Goal: Task Accomplishment & Management: Manage account settings

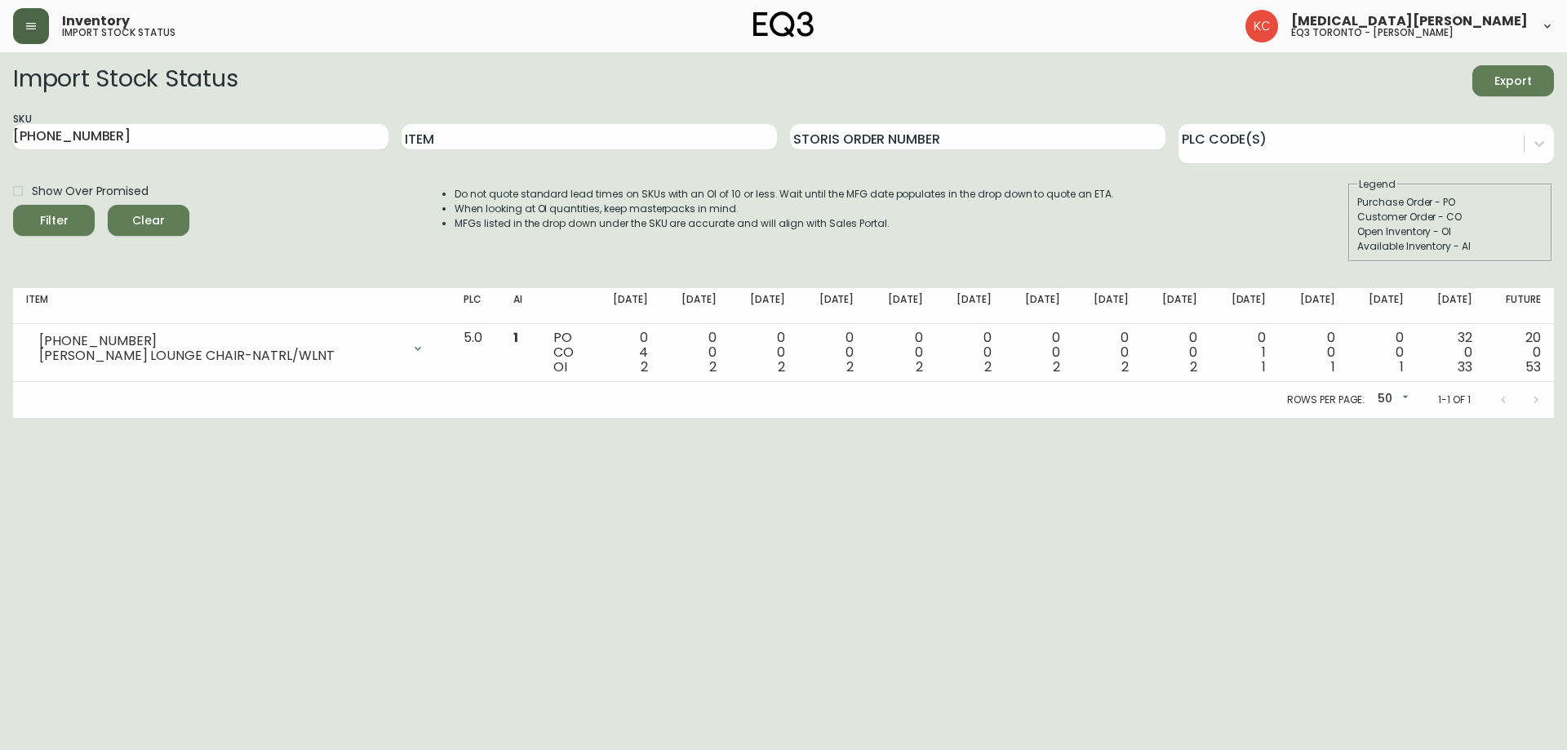
click at [43, 34] on button "button" at bounding box center [31, 26] width 36 height 36
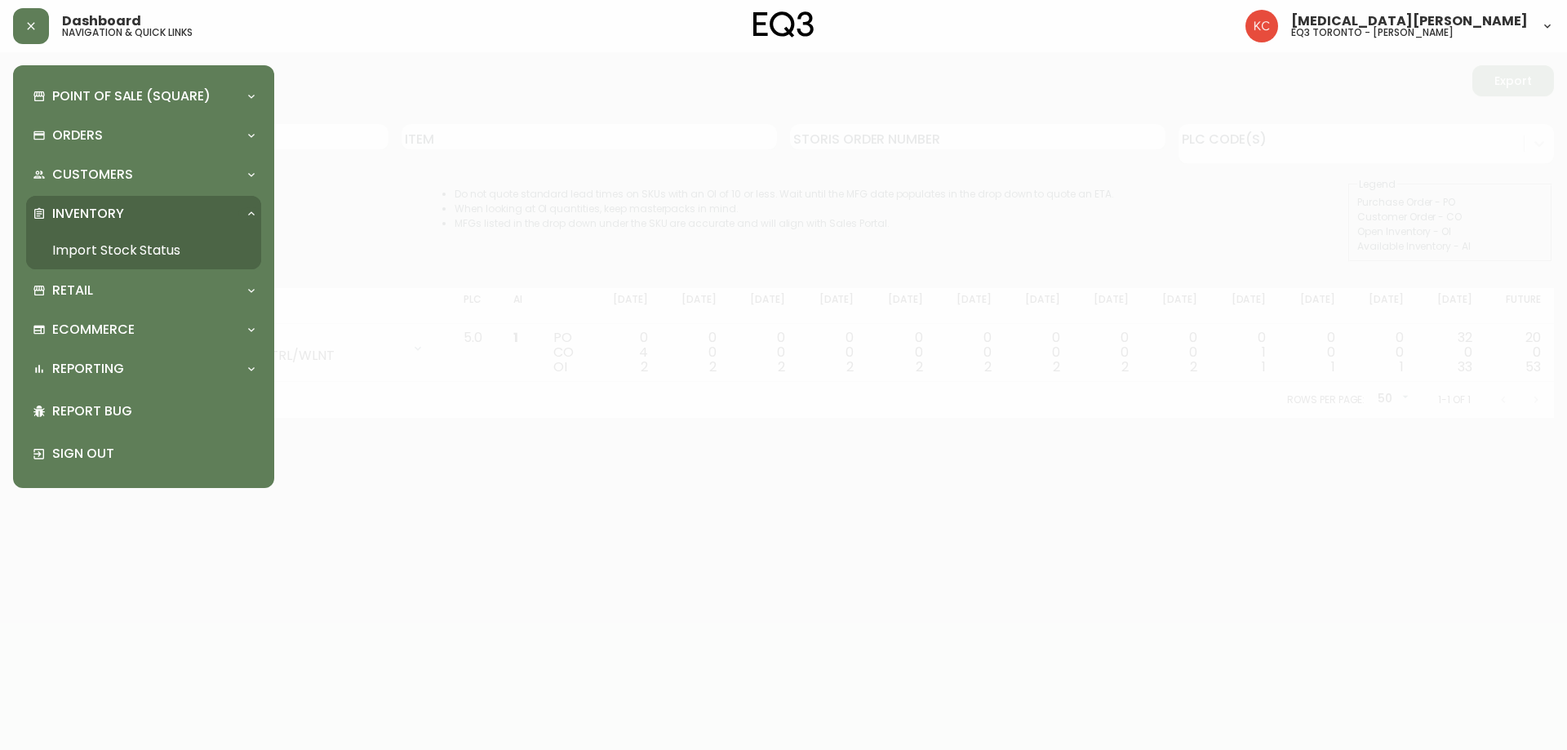
click at [118, 213] on p "Inventory" at bounding box center [88, 214] width 72 height 18
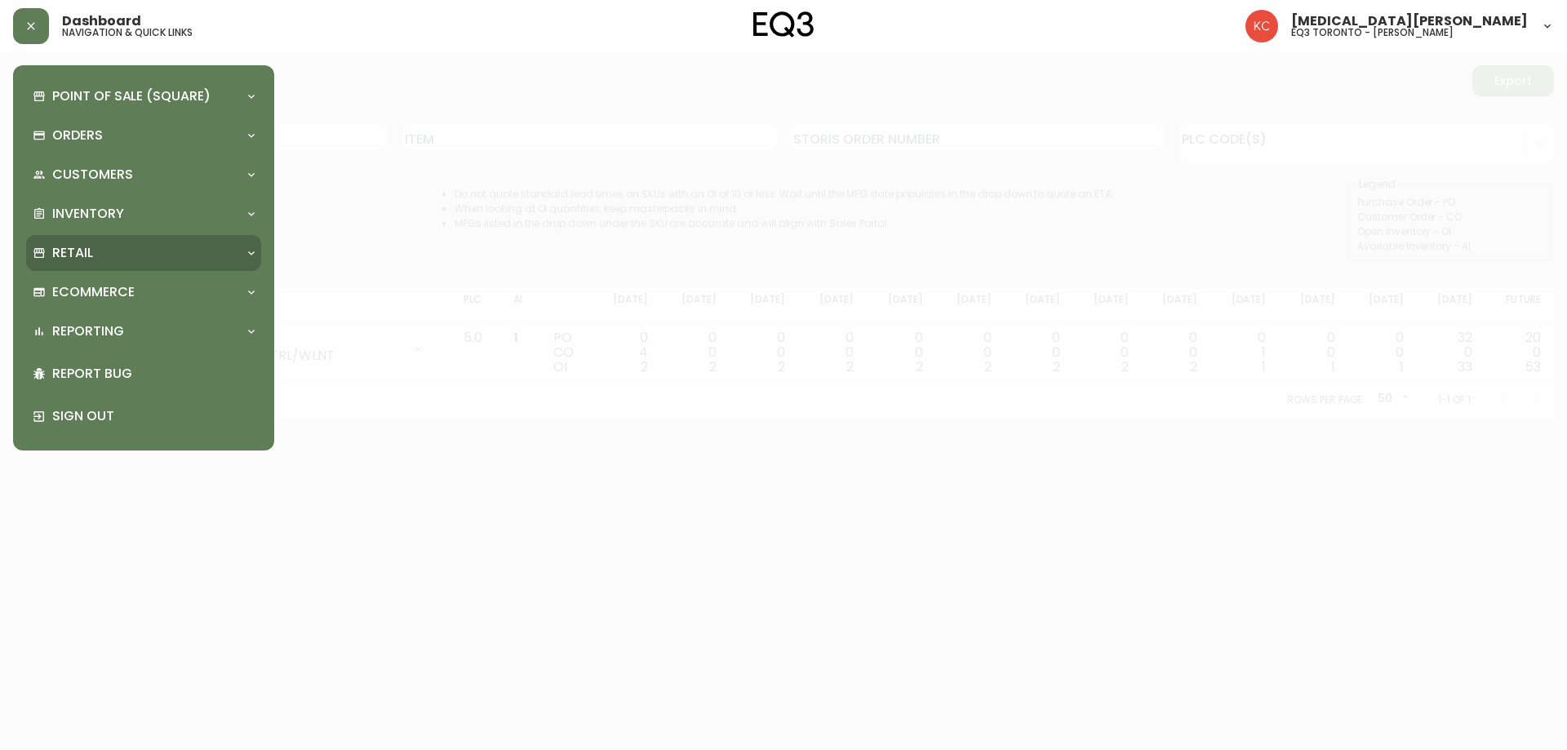
click at [108, 257] on div "Retail" at bounding box center [136, 253] width 206 height 18
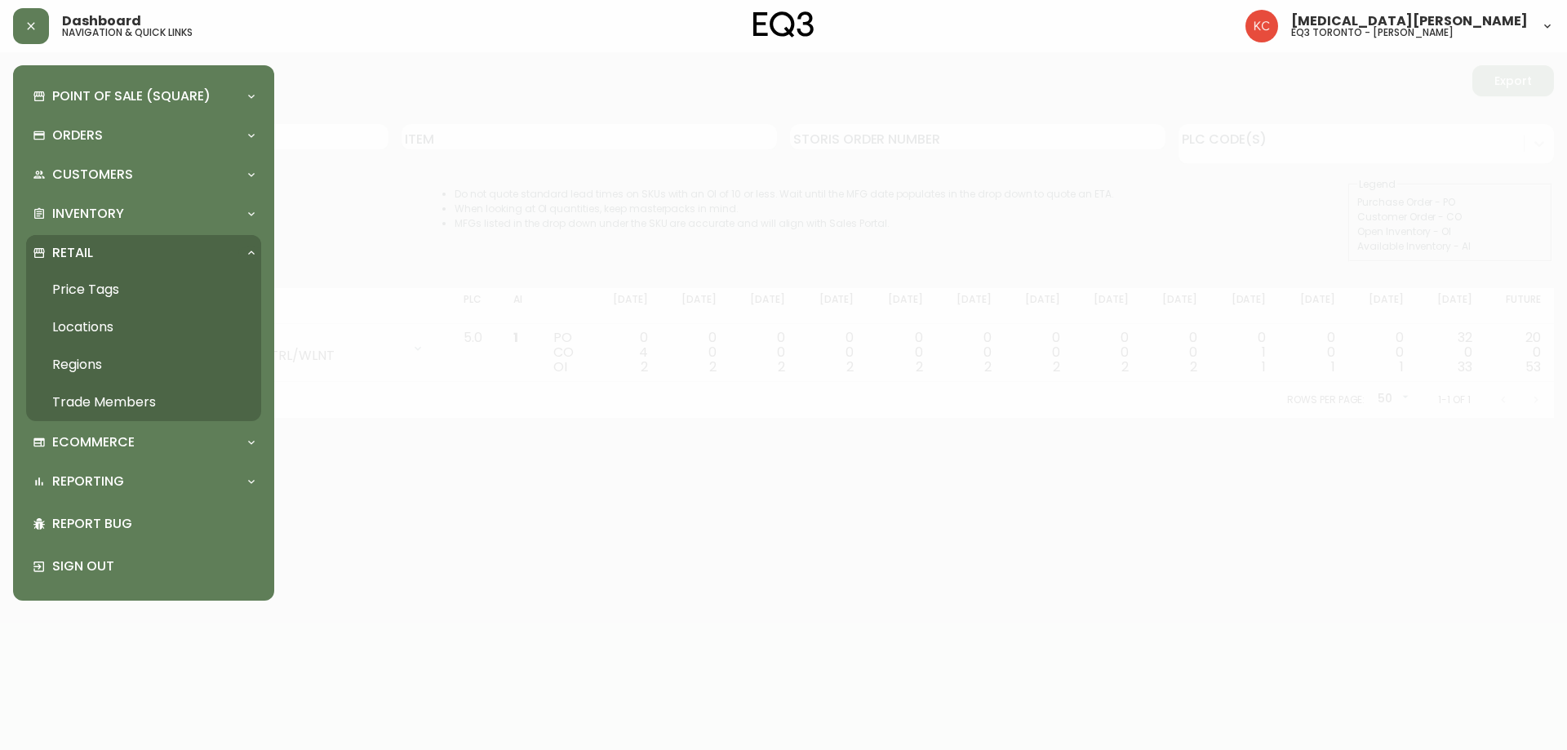
click at [126, 406] on link "Trade Members" at bounding box center [143, 403] width 235 height 38
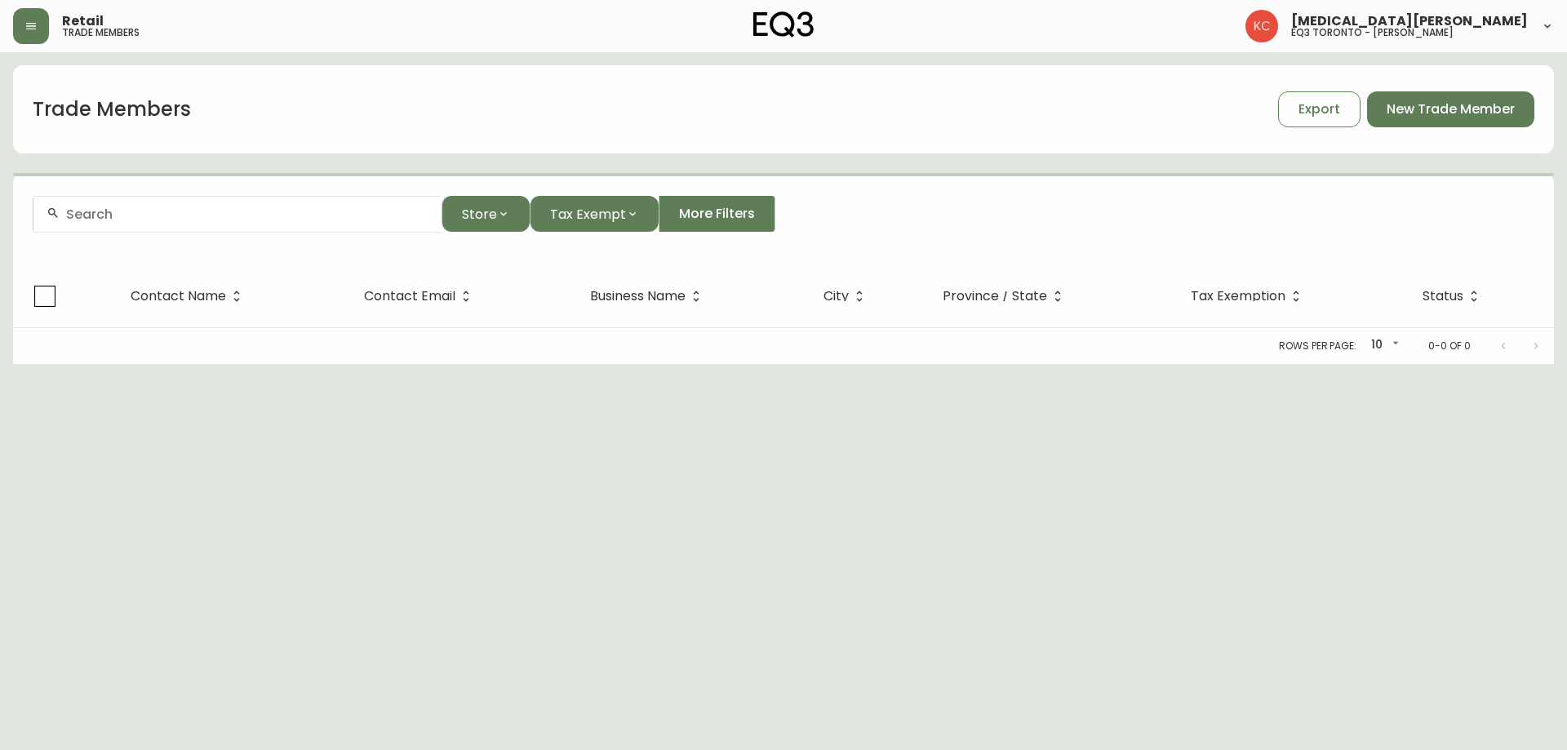
click at [73, 203] on div at bounding box center [237, 214] width 408 height 37
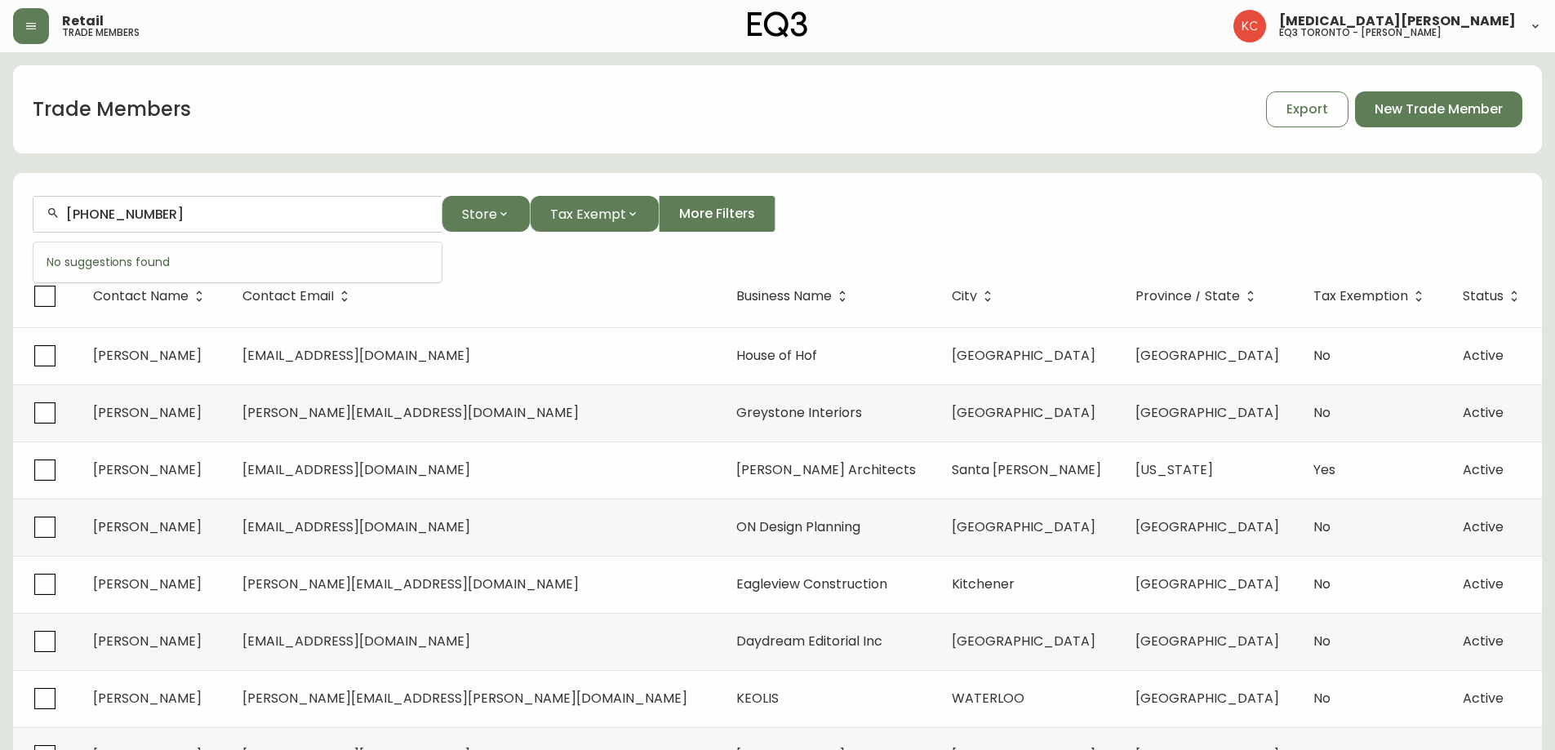
click at [264, 217] on input "[PHONE_NUMBER]" at bounding box center [247, 214] width 362 height 16
drag, startPoint x: 264, startPoint y: 217, endPoint x: 39, endPoint y: 233, distance: 225.0
click at [39, 233] on form "[PHONE_NUMBER] Store Tax Exempt More Filters" at bounding box center [777, 220] width 1529 height 89
drag, startPoint x: 112, startPoint y: 216, endPoint x: 124, endPoint y: 211, distance: 13.5
click at [112, 216] on input "[PHONE_NUMBER]" at bounding box center [247, 214] width 362 height 16
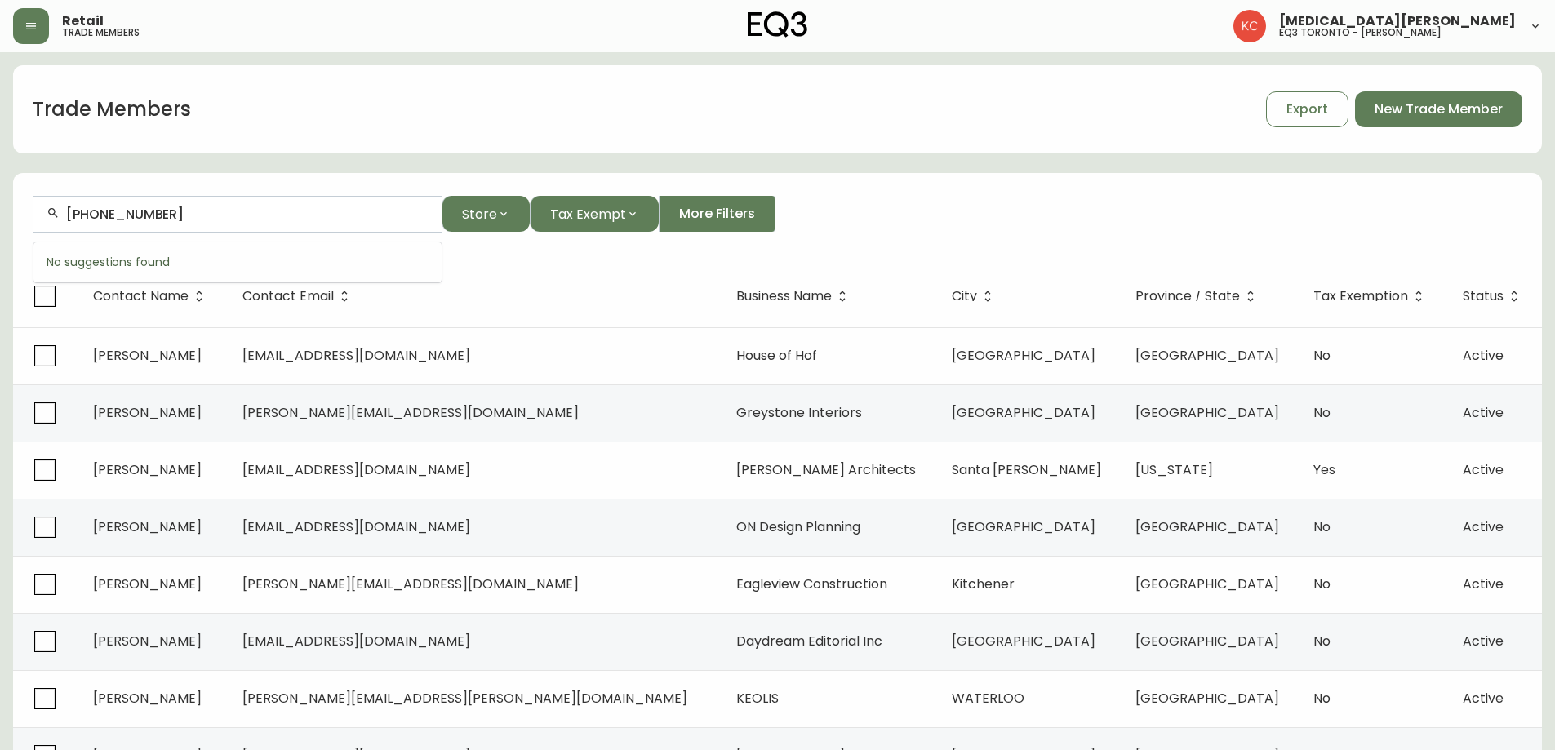
drag, startPoint x: 159, startPoint y: 204, endPoint x: 0, endPoint y: 212, distance: 159.4
click at [0, 212] on main "Trade Members Export New Trade Member [PHONE_NUMBER] Store Tax Exempt More Filt…" at bounding box center [777, 493] width 1555 height 883
click at [175, 218] on input "[PHONE_NUMBER]" at bounding box center [247, 214] width 362 height 16
drag, startPoint x: 175, startPoint y: 218, endPoint x: 0, endPoint y: 201, distance: 175.5
click at [0, 209] on main "Trade Members Export New Trade Member [PHONE_NUMBER] Store Tax Exempt More Filt…" at bounding box center [777, 493] width 1555 height 883
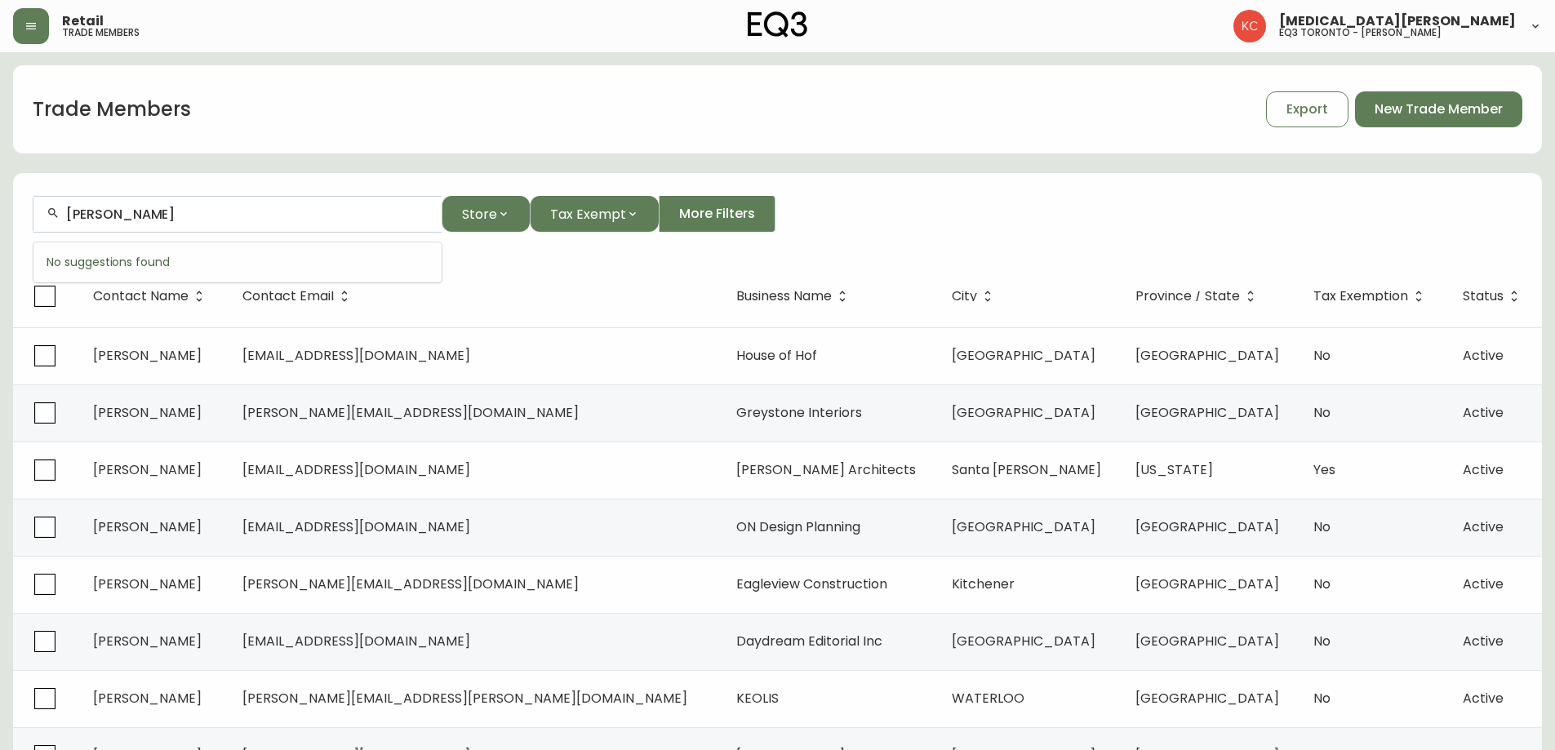
type input "[PERSON_NAME]"
click at [197, 220] on input "[PERSON_NAME]" at bounding box center [247, 214] width 362 height 16
drag, startPoint x: 197, startPoint y: 220, endPoint x: 0, endPoint y: 224, distance: 196.7
click at [0, 224] on main "Trade Members Export New Trade Member [PERSON_NAME] Store Tax Exempt More Filte…" at bounding box center [777, 493] width 1555 height 883
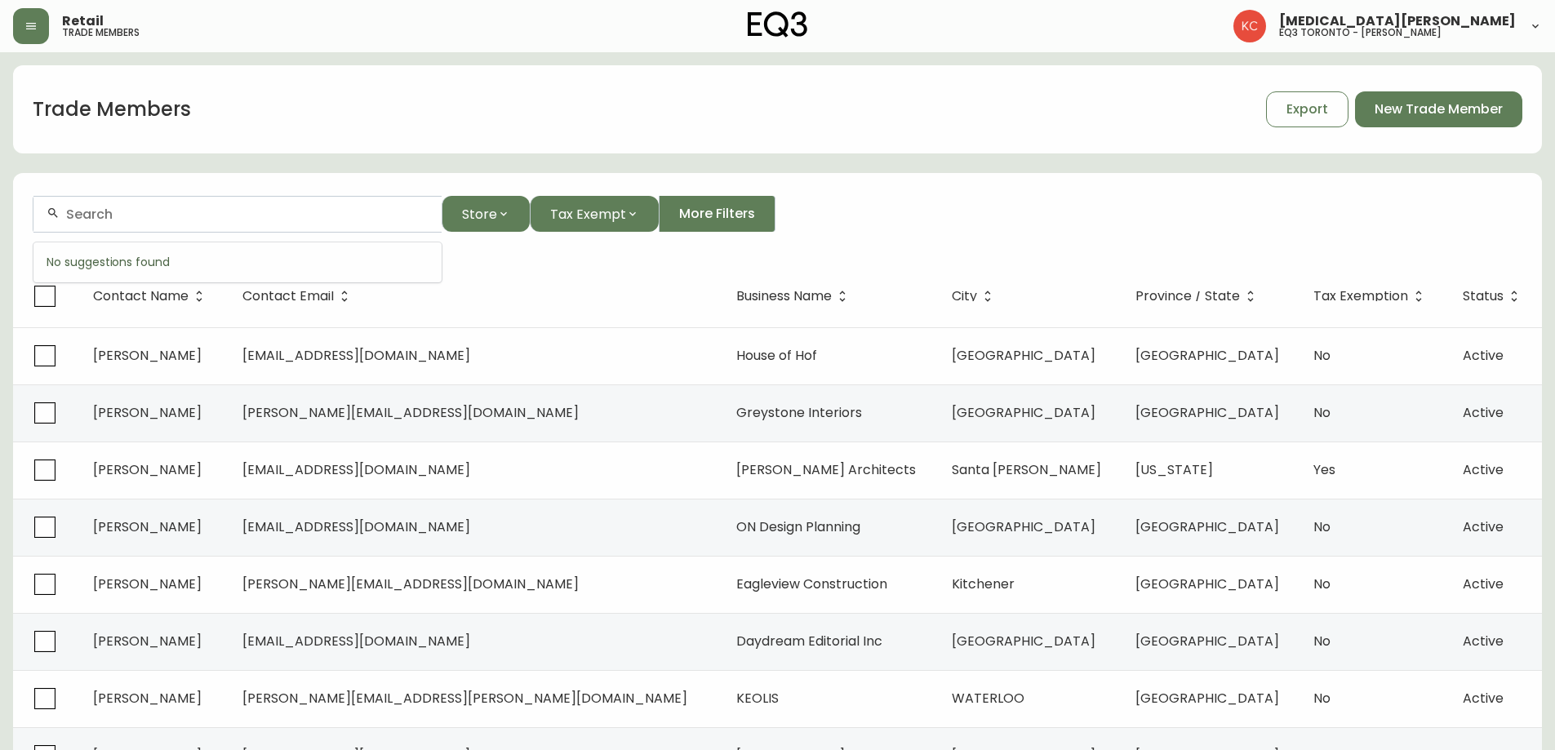
scroll to position [0, 0]
type input "[PERSON_NAME]"
click at [195, 216] on input "[PERSON_NAME]" at bounding box center [247, 214] width 362 height 16
drag, startPoint x: 195, startPoint y: 216, endPoint x: 13, endPoint y: 242, distance: 183.9
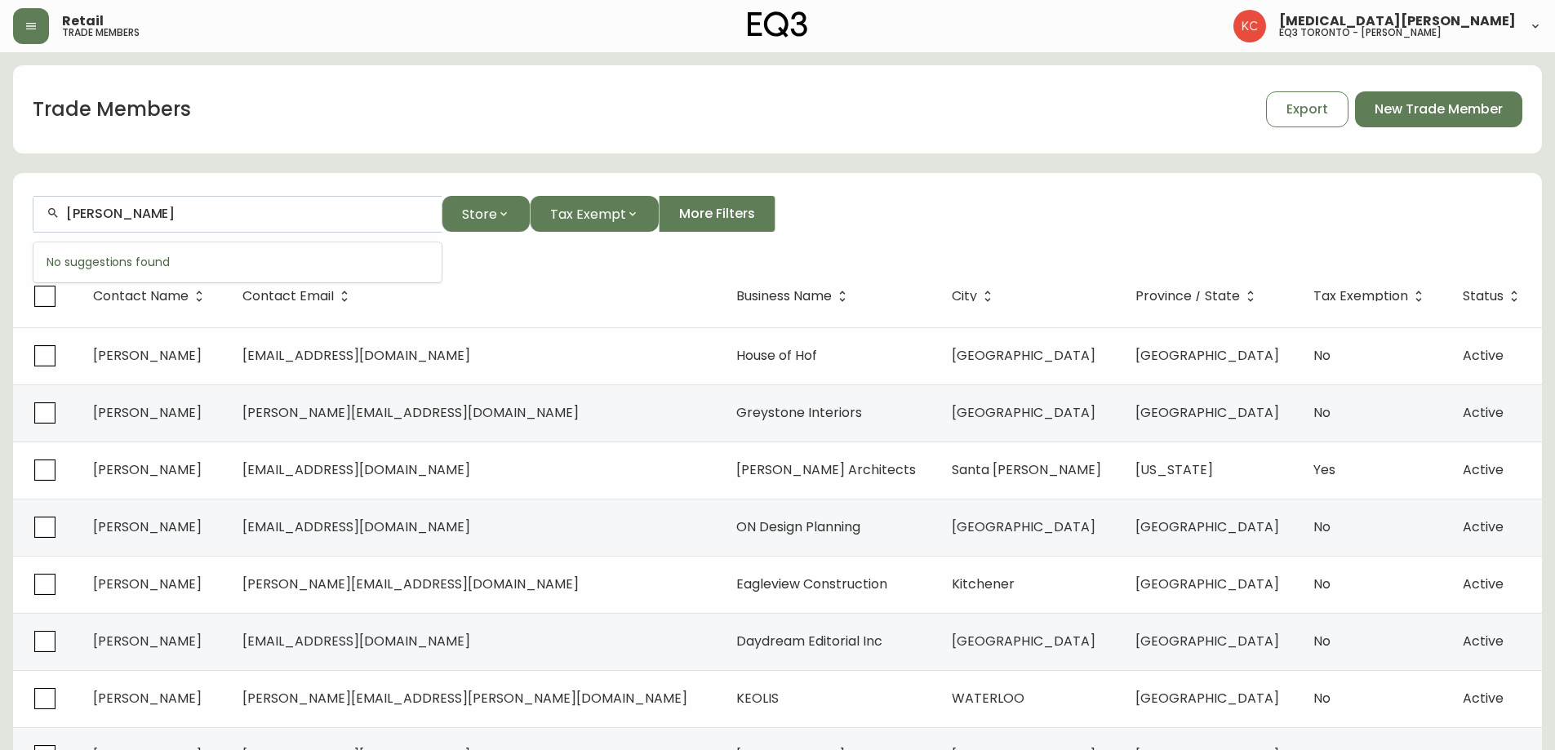
click at [13, 242] on form "[PERSON_NAME] Store Tax Exempt More Filters" at bounding box center [777, 220] width 1529 height 89
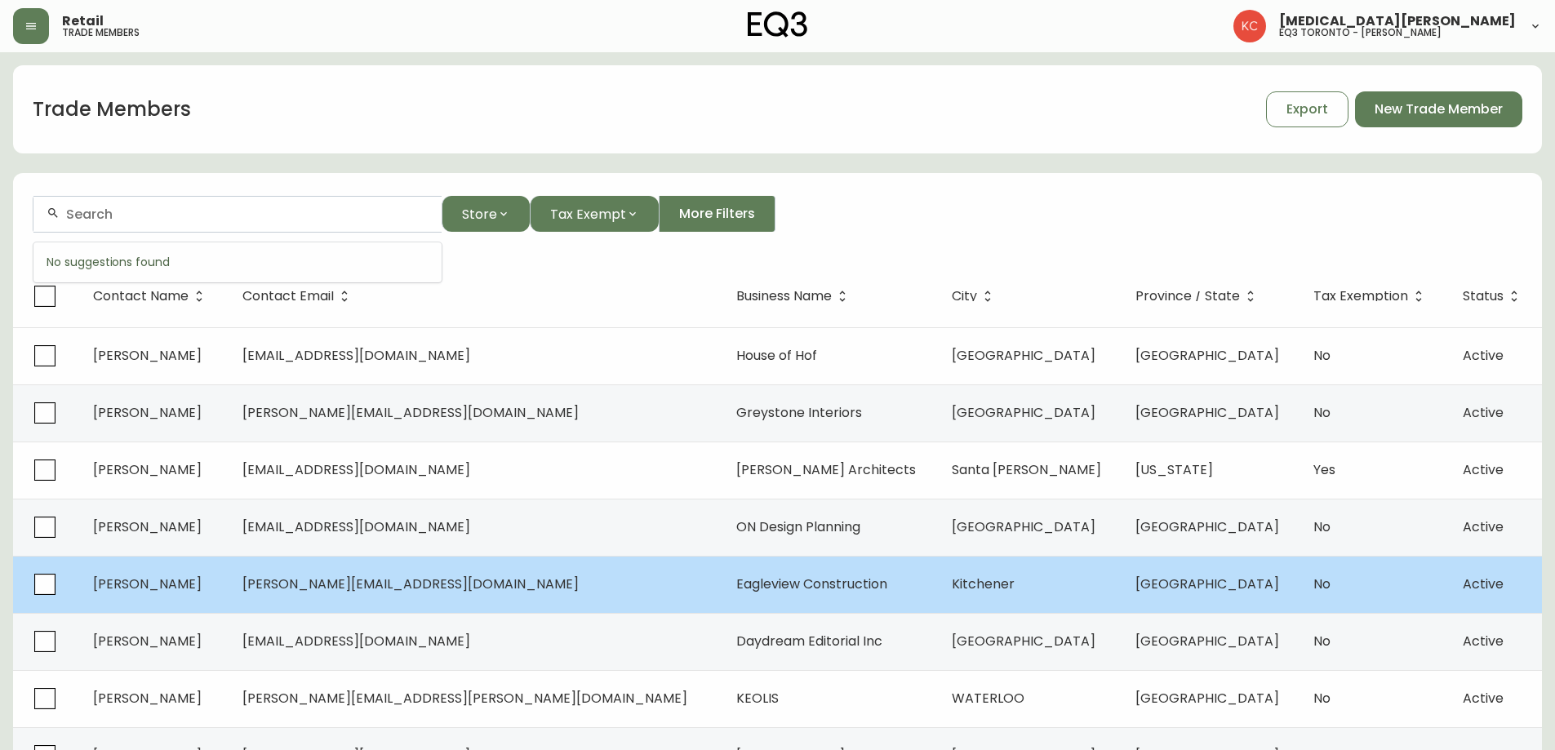
scroll to position [0, 0]
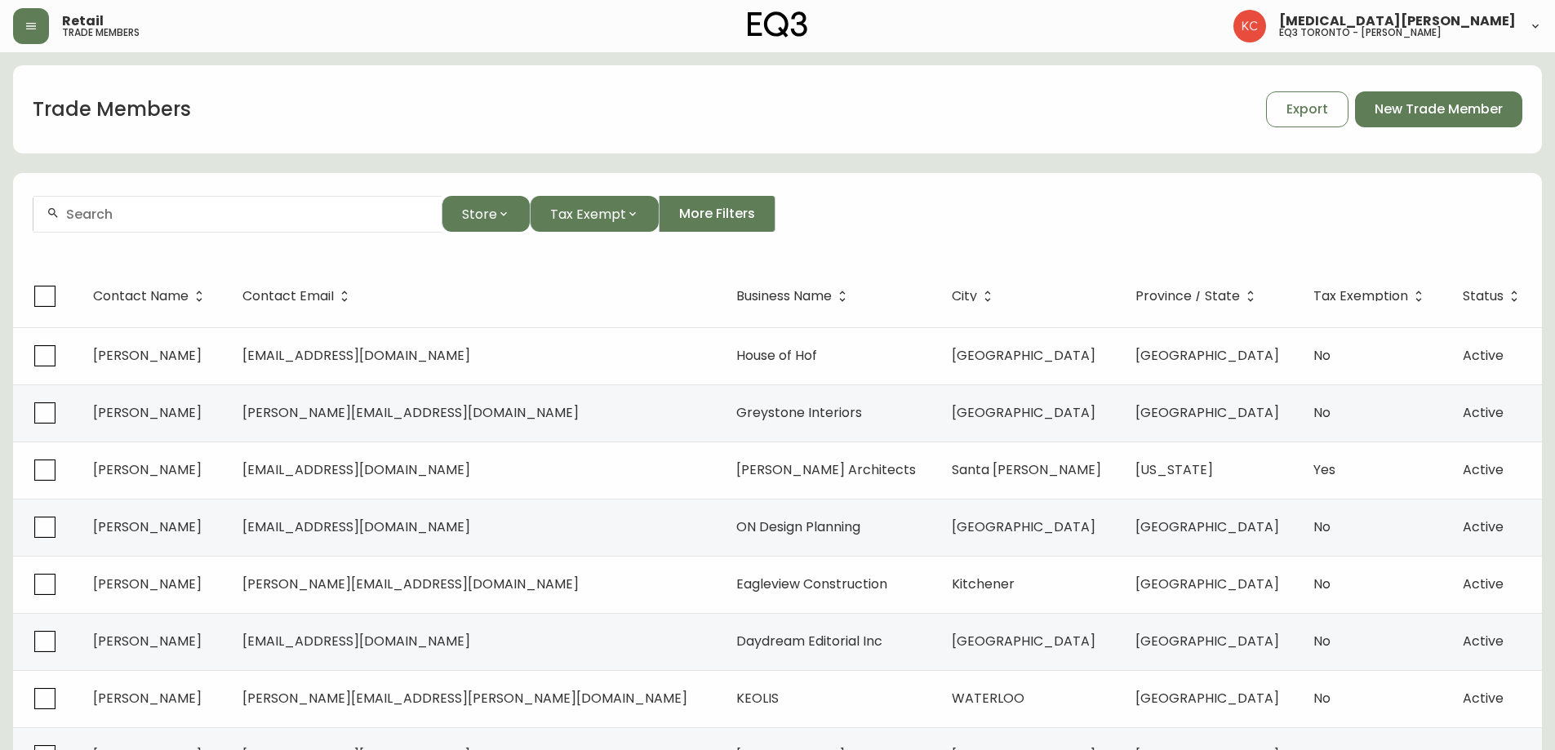
drag, startPoint x: 75, startPoint y: 221, endPoint x: 110, endPoint y: 217, distance: 35.3
click at [75, 221] on input "text" at bounding box center [247, 214] width 362 height 16
click at [87, 212] on input "KEIHAVER" at bounding box center [247, 214] width 362 height 16
type input "KEILHAVER"
drag, startPoint x: 197, startPoint y: 204, endPoint x: 85, endPoint y: 225, distance: 114.6
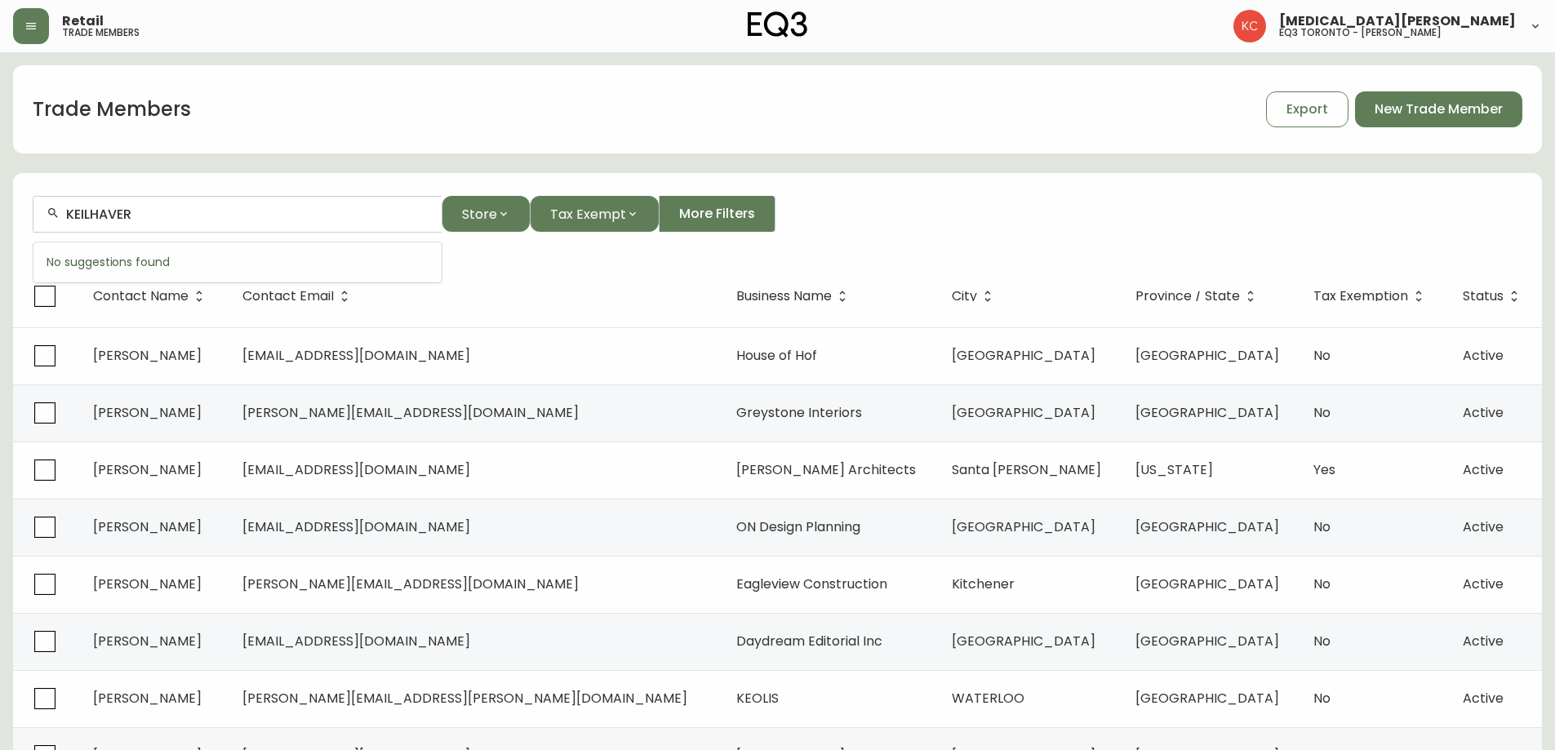
click at [85, 225] on div "KEILHAVER" at bounding box center [237, 214] width 408 height 37
click at [171, 223] on div "KEILHAVER" at bounding box center [237, 214] width 408 height 37
drag, startPoint x: 134, startPoint y: 226, endPoint x: 81, endPoint y: 230, distance: 53.2
click at [81, 230] on div "KEILHAVER" at bounding box center [237, 214] width 408 height 37
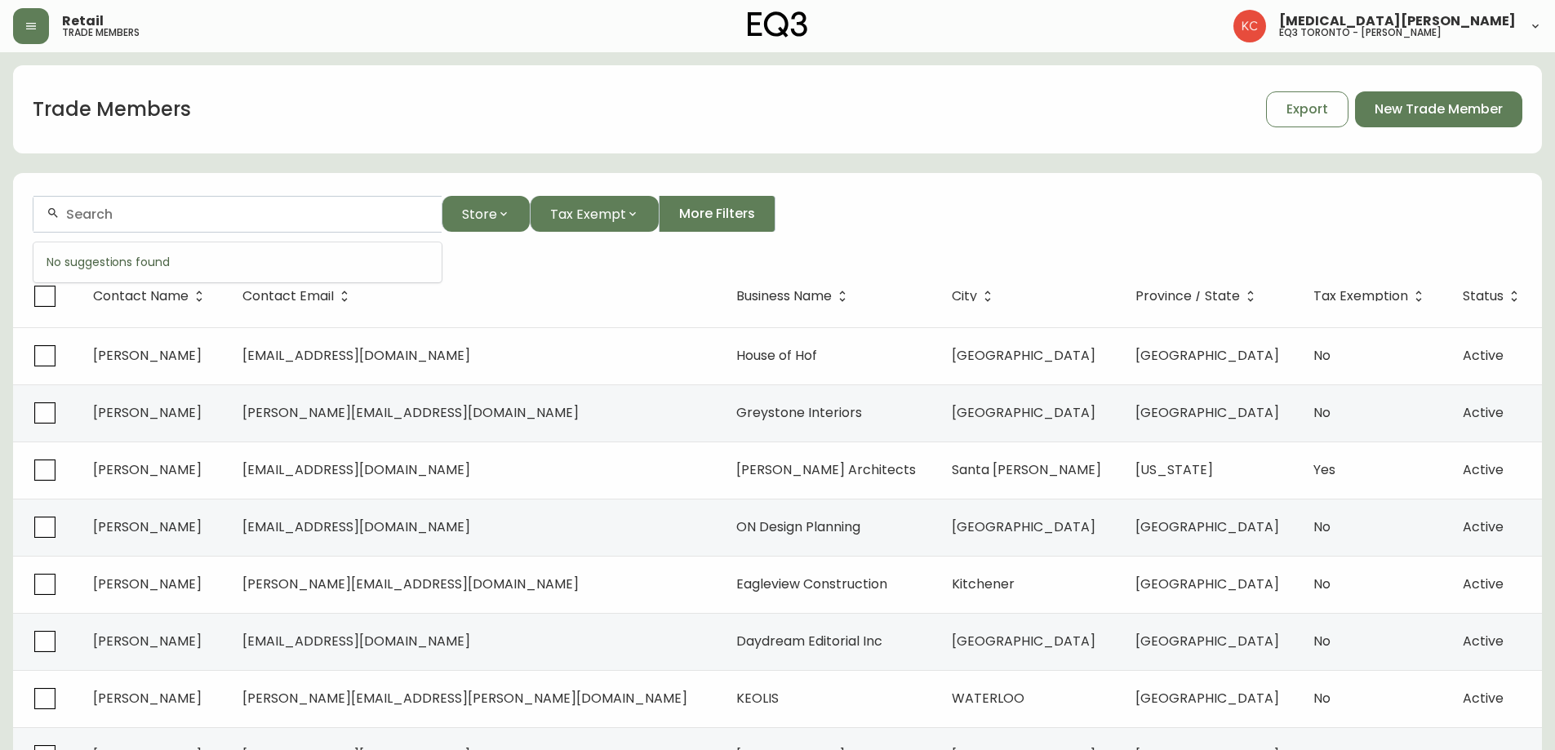
scroll to position [0, 0]
click at [110, 236] on form "Store Tax Exempt More Filters" at bounding box center [777, 220] width 1529 height 89
click at [123, 219] on input "text" at bounding box center [247, 214] width 362 height 16
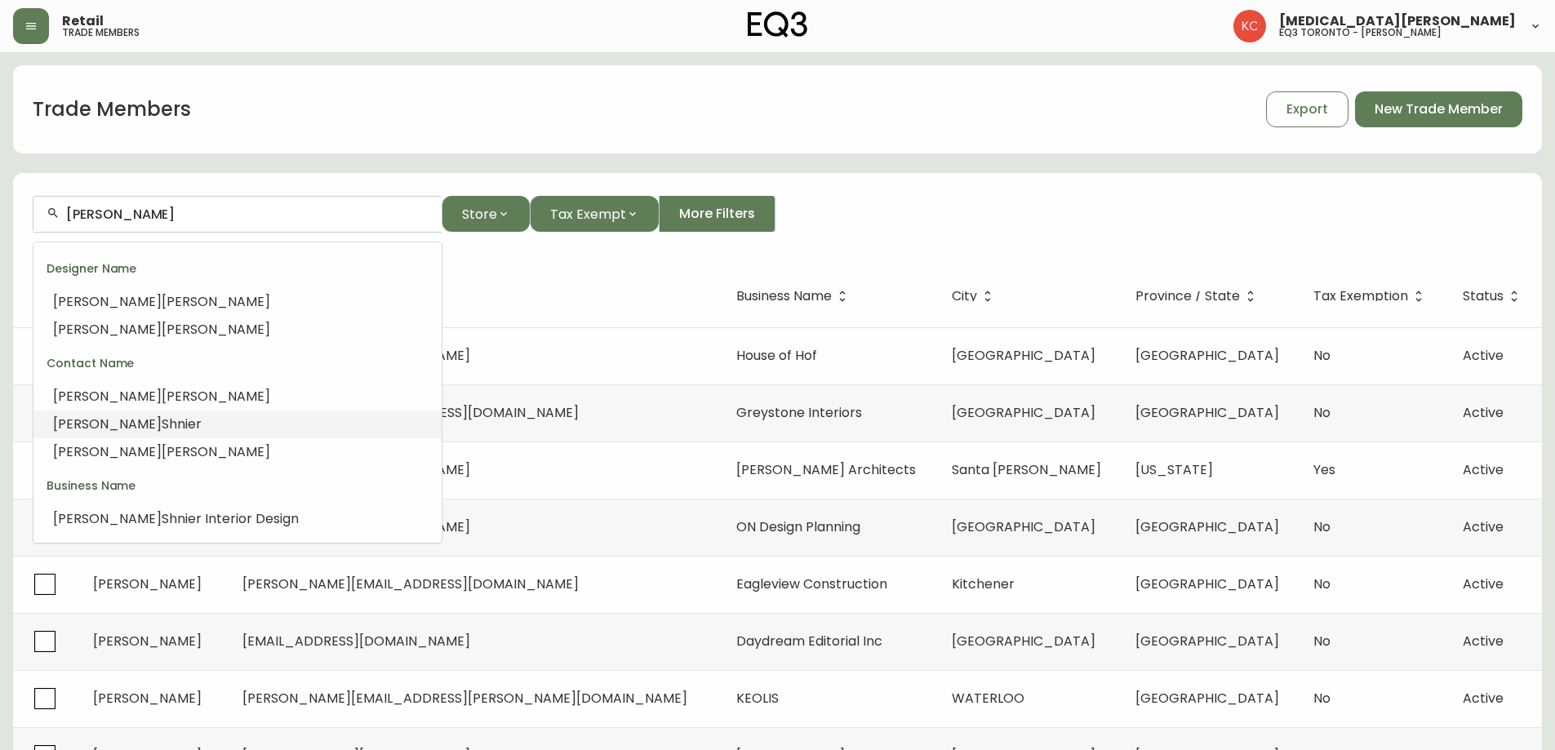
click at [162, 421] on span "Shnier" at bounding box center [182, 424] width 40 height 19
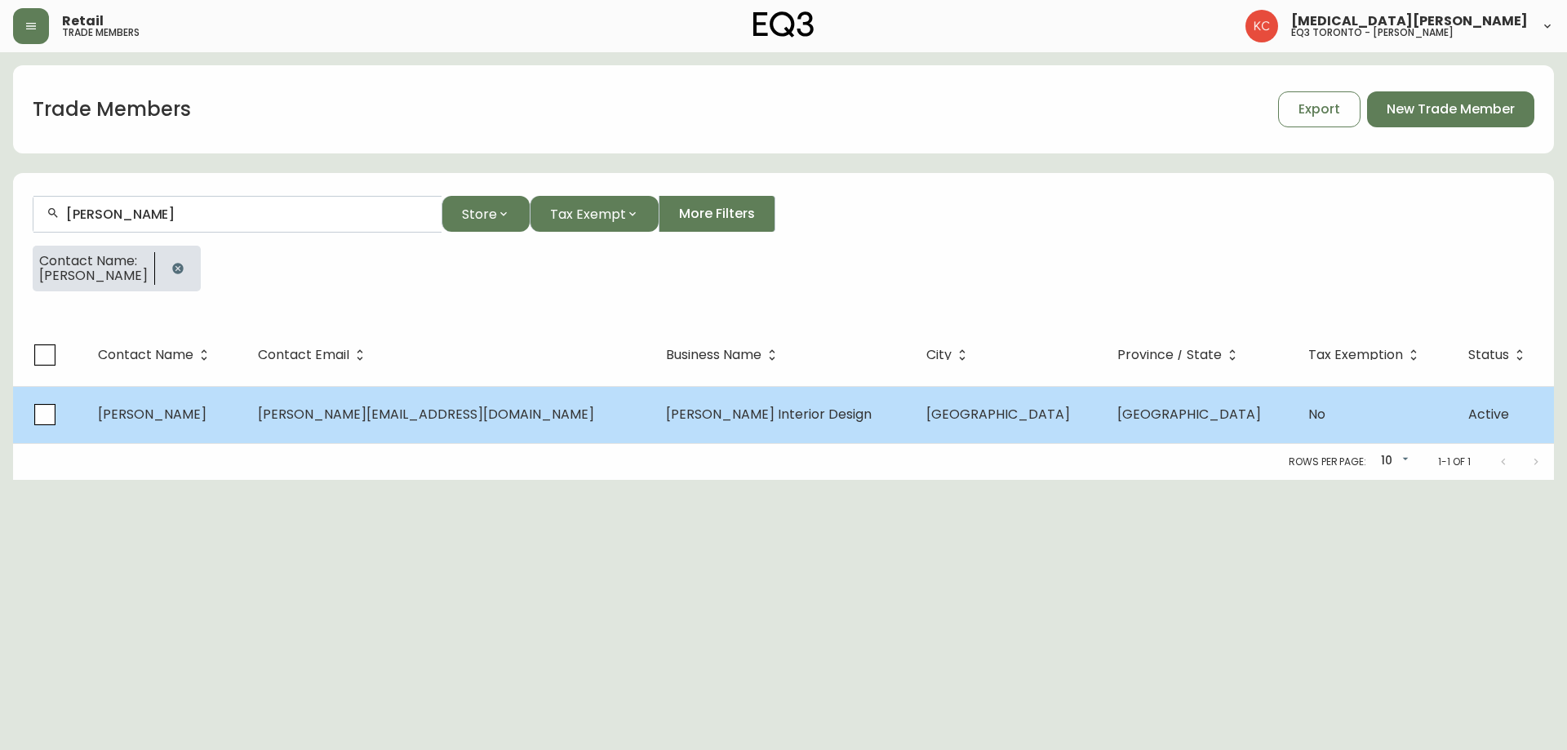
type input "[PERSON_NAME]"
click at [700, 420] on span "[PERSON_NAME] Interior Design" at bounding box center [769, 414] width 206 height 19
select select "ON"
select select "CA"
select select "CA_EN"
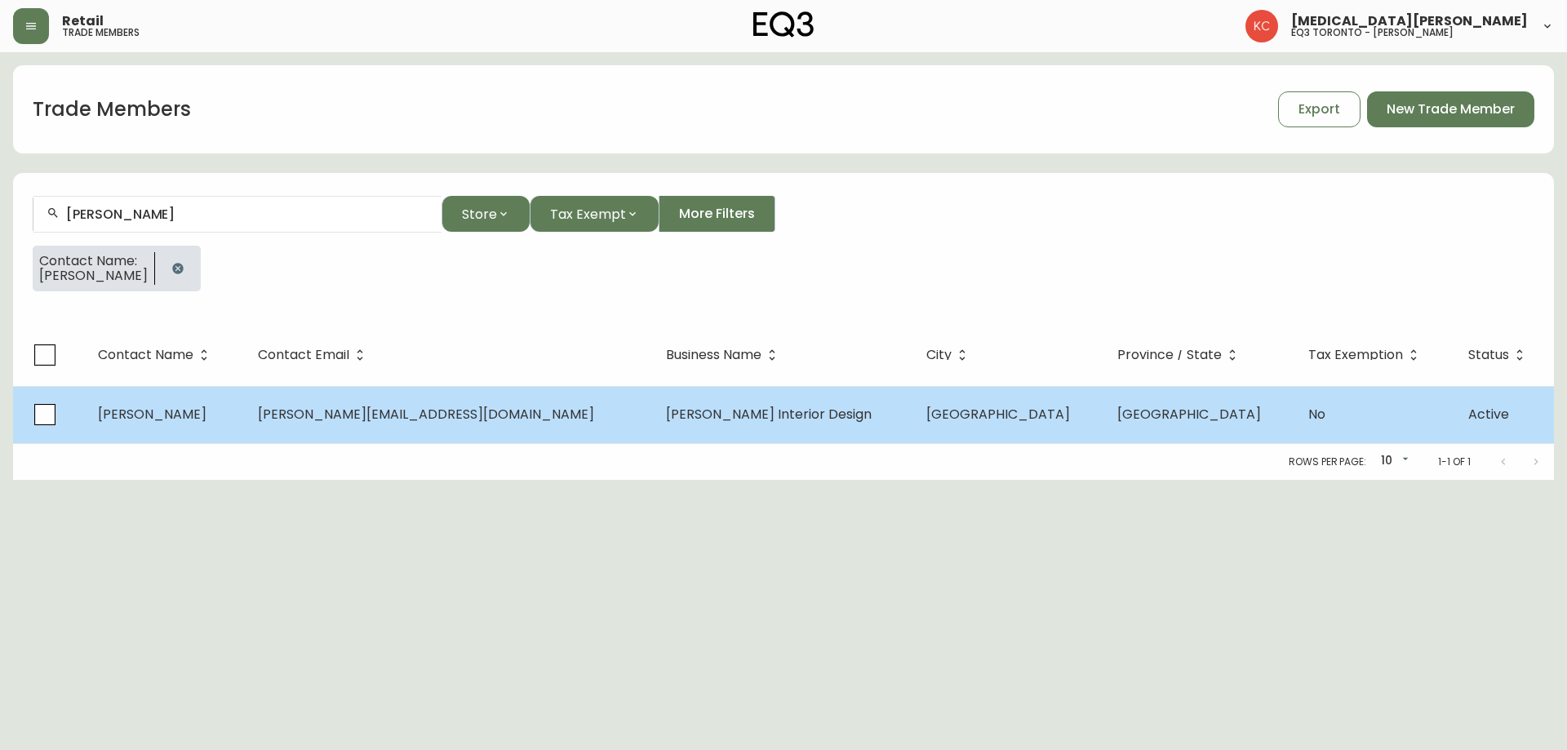
select select "Outreach from a Trade Rep"
select select "Interior Designer"
select select "false"
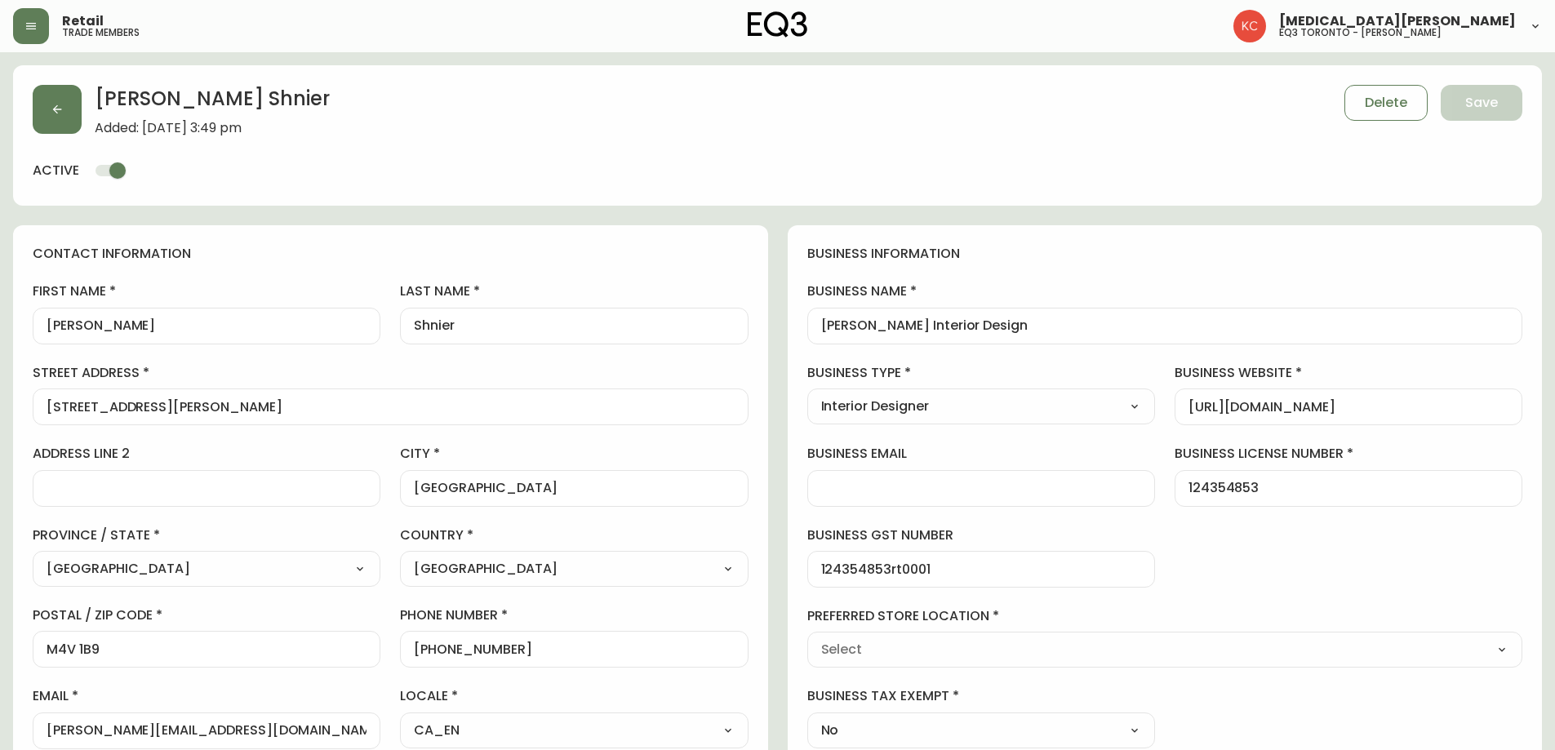
type input "EQ3 Toronto - King"
select select "cjw10z96r007p6gs0hn5531do"
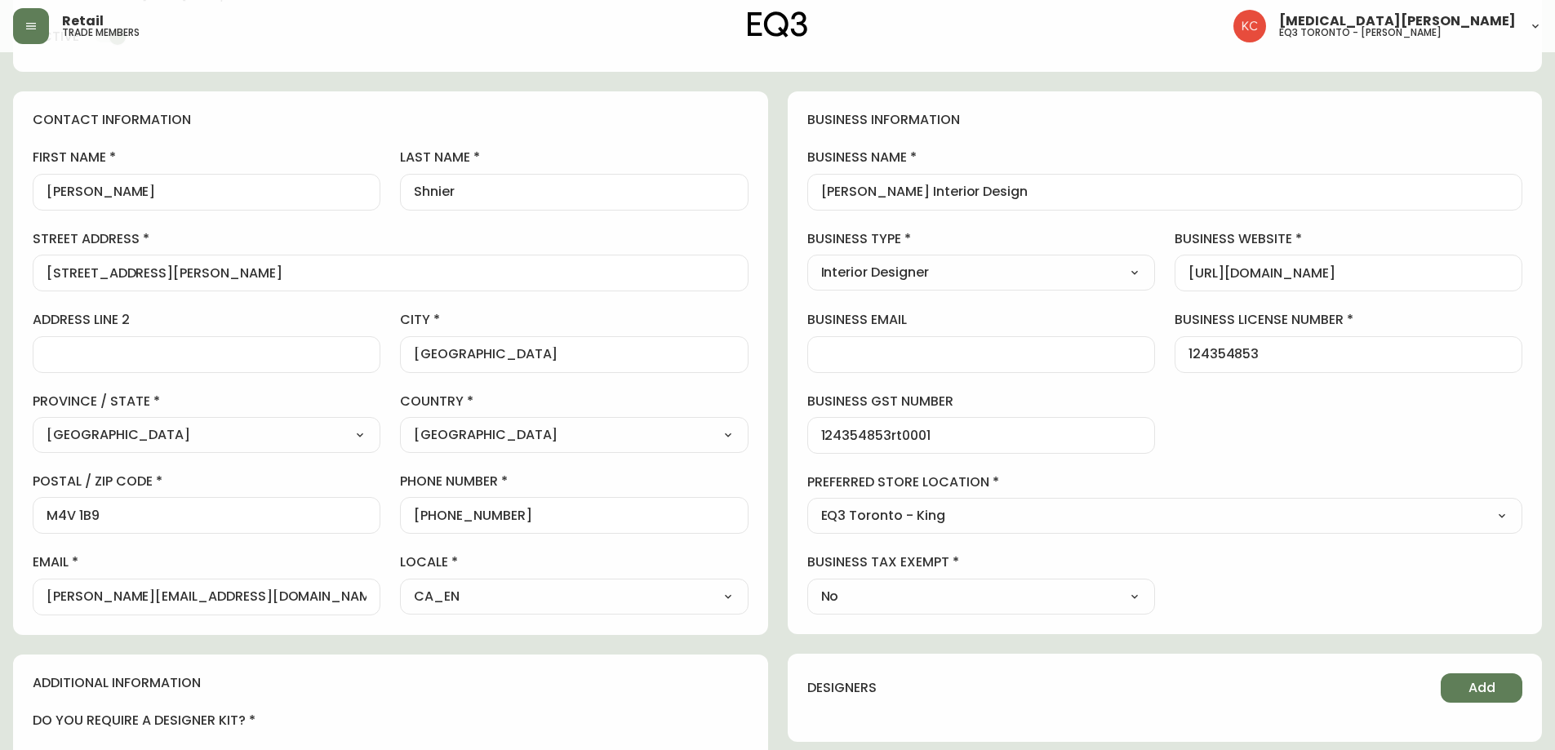
scroll to position [163, 0]
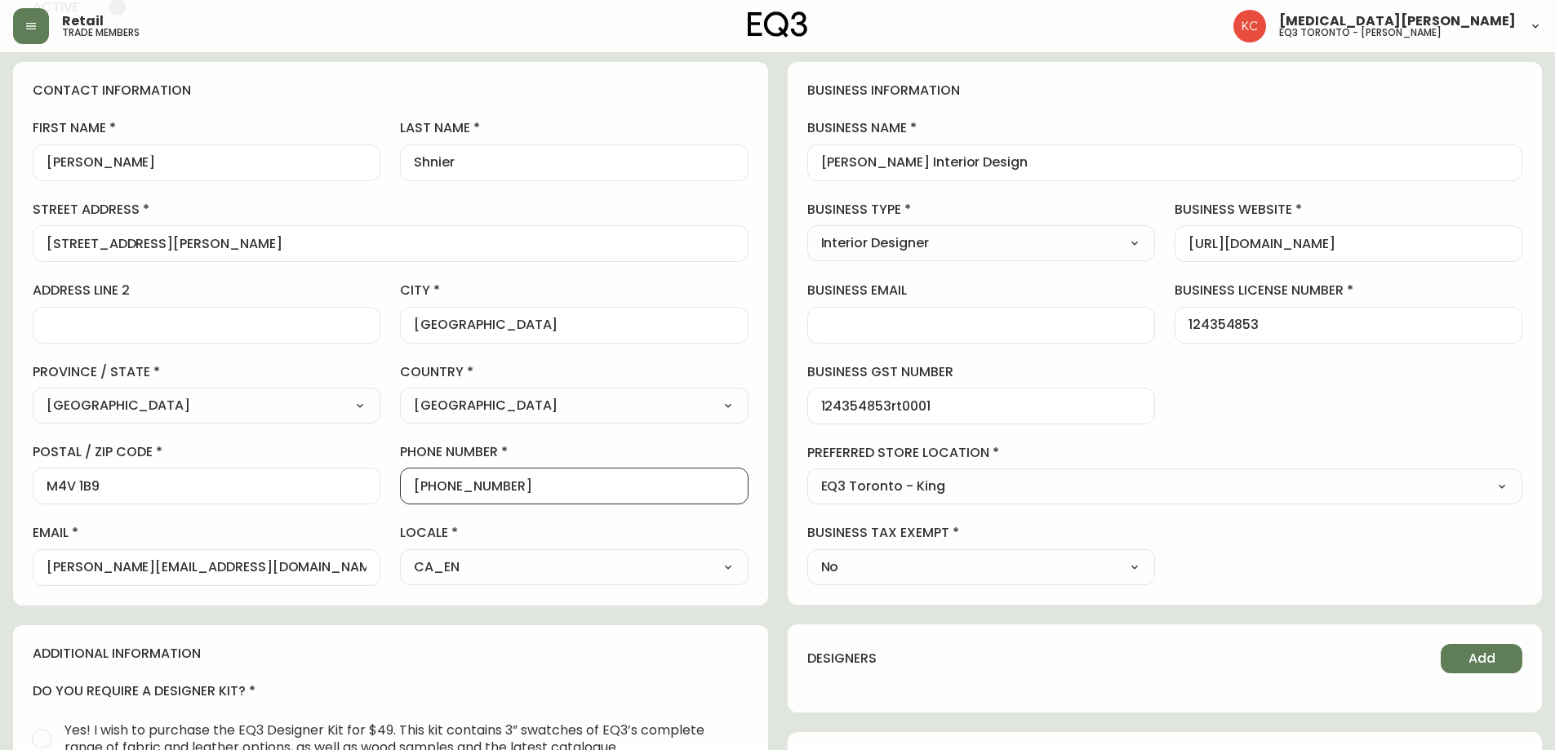
click at [515, 490] on input "[PHONE_NUMBER]" at bounding box center [574, 486] width 320 height 16
drag, startPoint x: 477, startPoint y: 494, endPoint x: 427, endPoint y: 498, distance: 50.8
click at [427, 498] on div "[PHONE_NUMBER]" at bounding box center [574, 486] width 348 height 37
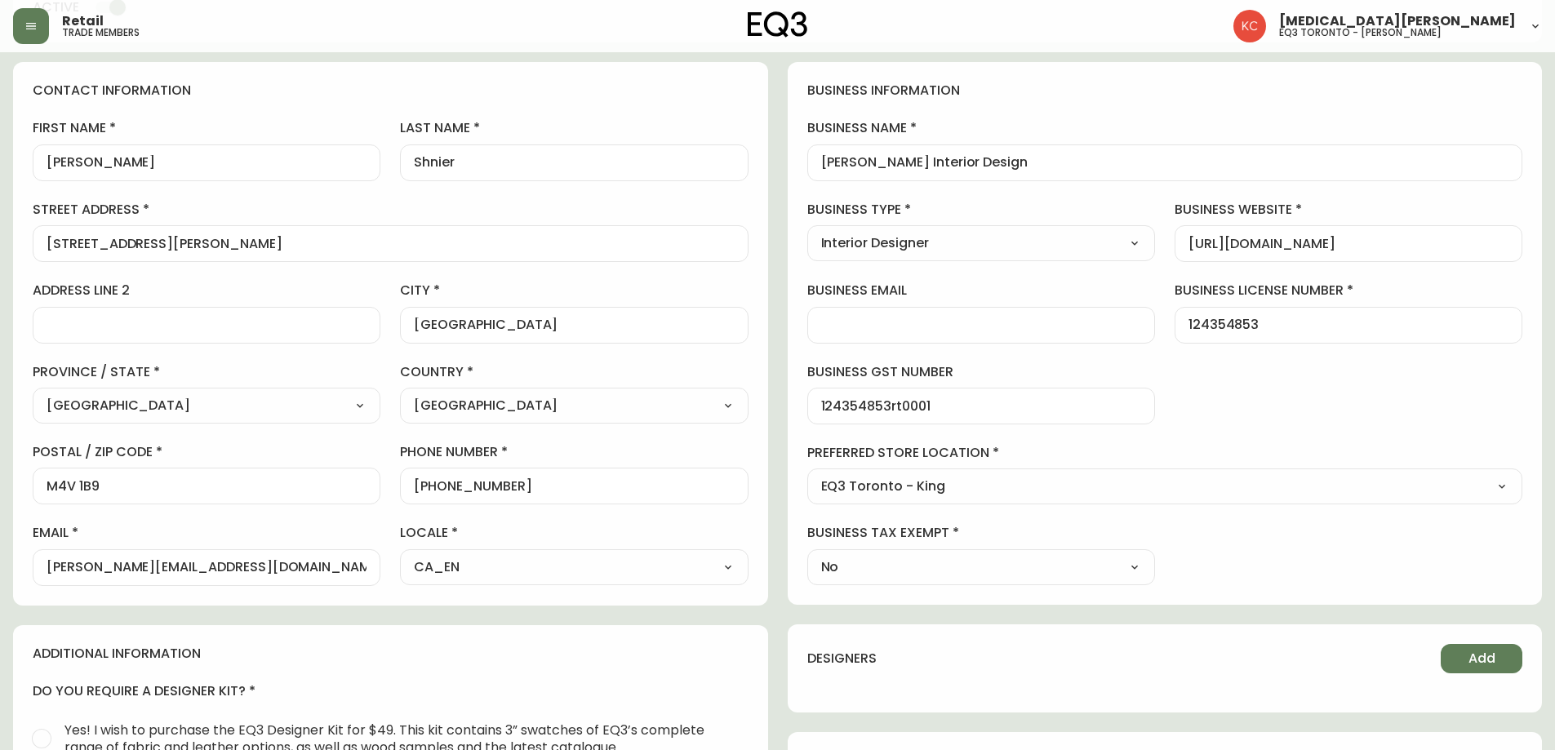
drag, startPoint x: 112, startPoint y: 535, endPoint x: 122, endPoint y: 529, distance: 12.0
click at [112, 535] on label "email" at bounding box center [207, 533] width 348 height 18
click at [112, 560] on input "[PERSON_NAME][EMAIL_ADDRESS][DOMAIN_NAME]" at bounding box center [207, 568] width 320 height 16
drag, startPoint x: 1011, startPoint y: 165, endPoint x: 686, endPoint y: 182, distance: 326.1
click at [686, 182] on div "contact information first name [PERSON_NAME] last name [PERSON_NAME][GEOGRAPHIC…" at bounding box center [777, 588] width 1529 height 1052
